Goal: Book appointment/travel/reservation

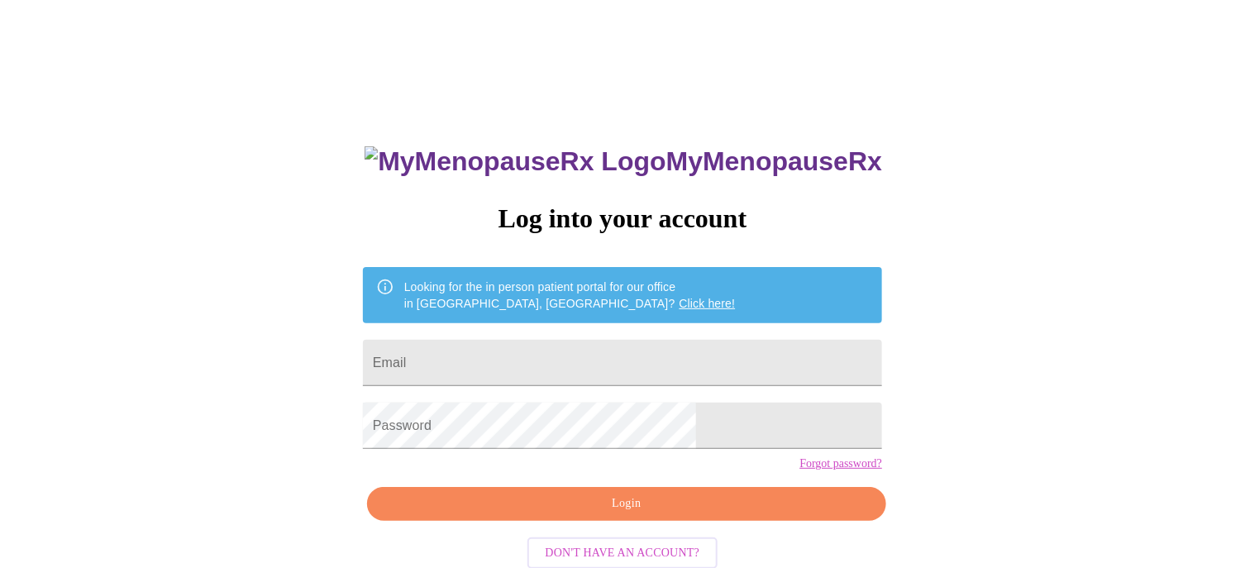
type input "[EMAIL_ADDRESS][DOMAIN_NAME]"
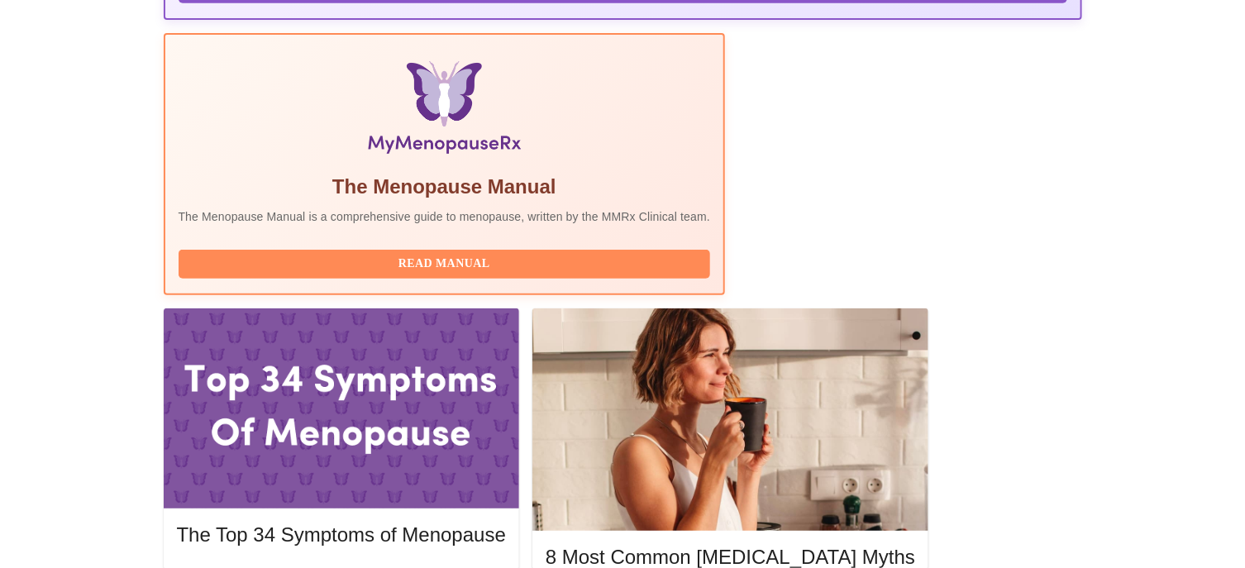
scroll to position [661, 0]
